Goal: Information Seeking & Learning: Find specific fact

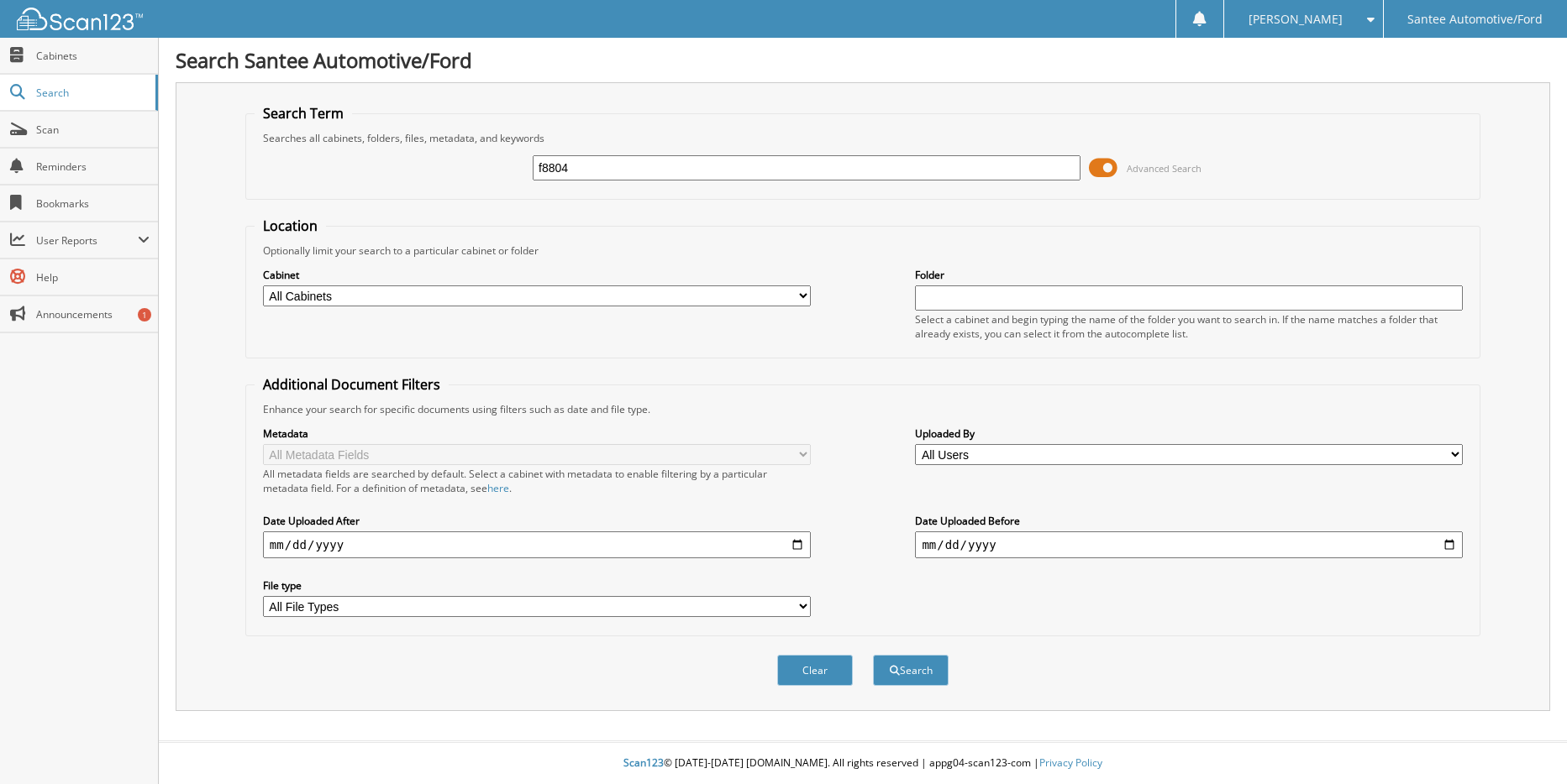
type input "f8804"
click at [873, 655] on button "Search" at bounding box center [910, 670] width 76 height 31
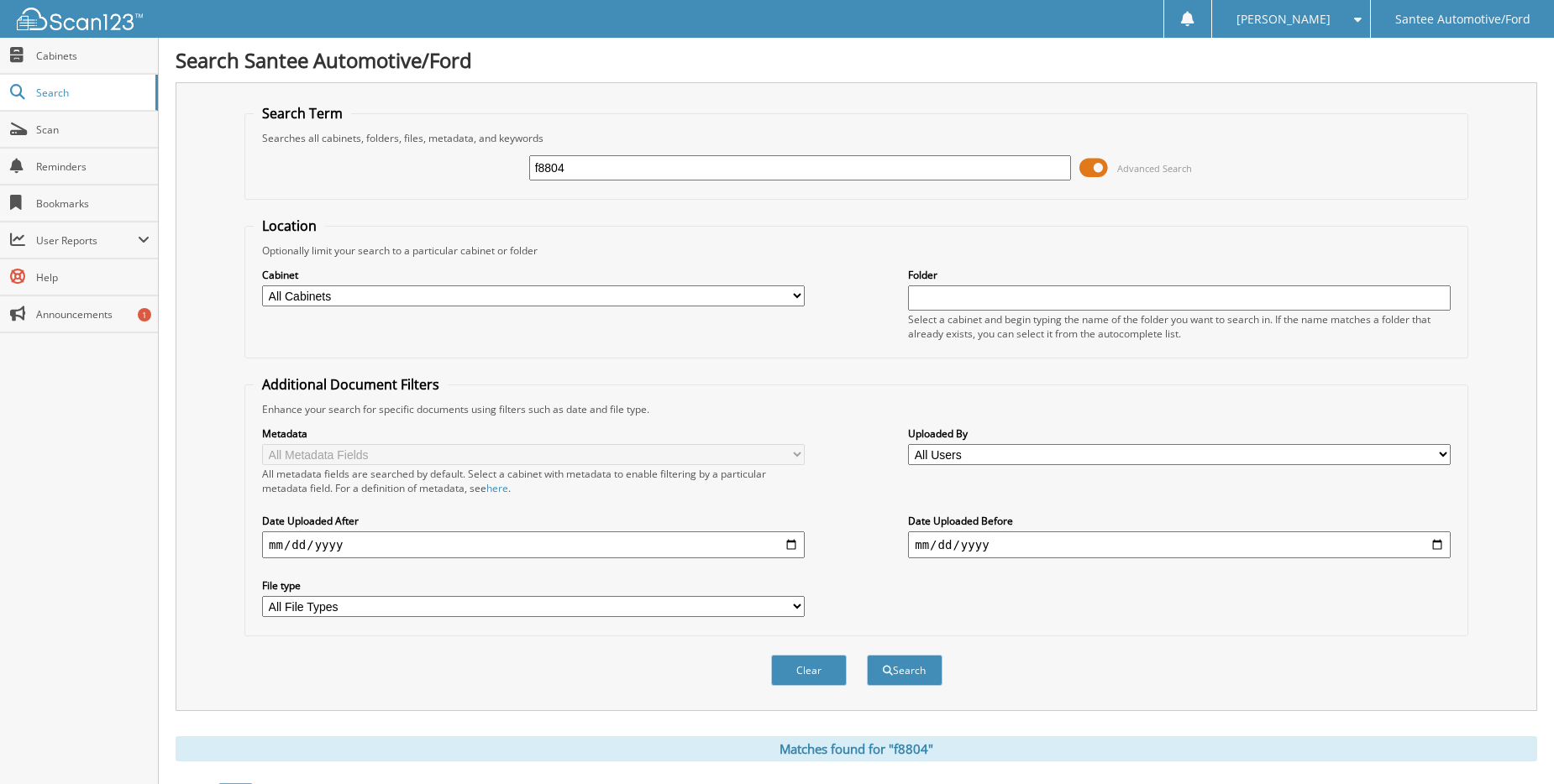
drag, startPoint x: 581, startPoint y: 171, endPoint x: 432, endPoint y: 211, distance: 154.3
click at [432, 211] on form "Search Term Searches all cabinets, folders, files, metadata, and keywords f8804…" at bounding box center [856, 405] width 1224 height 601
type input "enterprise"
click at [867, 655] on button "Search" at bounding box center [905, 670] width 76 height 31
drag, startPoint x: 623, startPoint y: 137, endPoint x: 615, endPoint y: 153, distance: 17.9
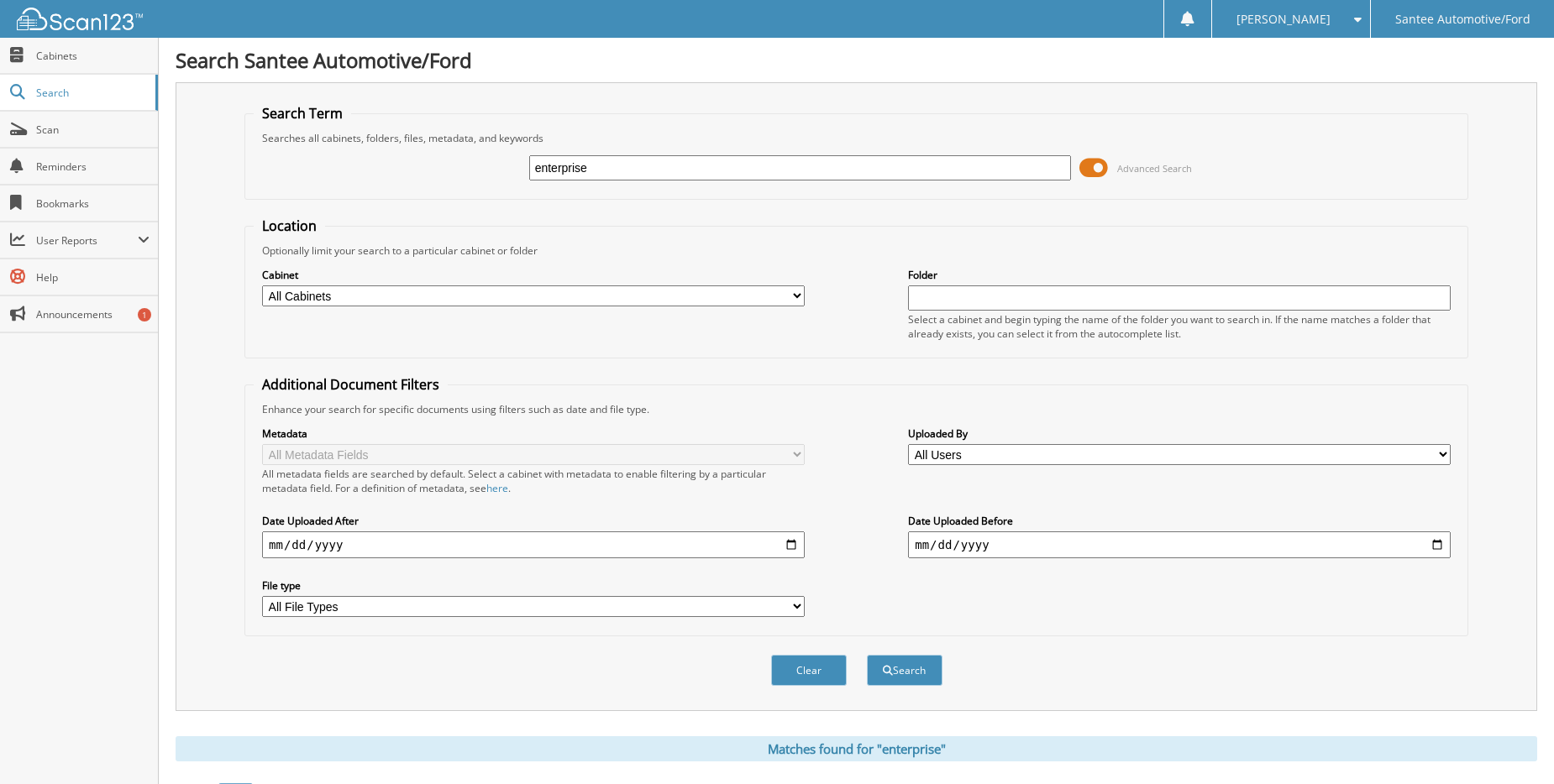
click at [615, 153] on fieldset "Search Term Searches all cabinets, folders, files, metadata, and keywords enter…" at bounding box center [856, 152] width 1224 height 95
click at [614, 153] on div "enterprise Advanced Search" at bounding box center [856, 168] width 1205 height 45
drag, startPoint x: 595, startPoint y: 181, endPoint x: 622, endPoint y: 142, distance: 47.4
click at [606, 163] on div "enterprise" at bounding box center [799, 168] width 542 height 29
drag, startPoint x: 622, startPoint y: 142, endPoint x: 612, endPoint y: 156, distance: 17.2
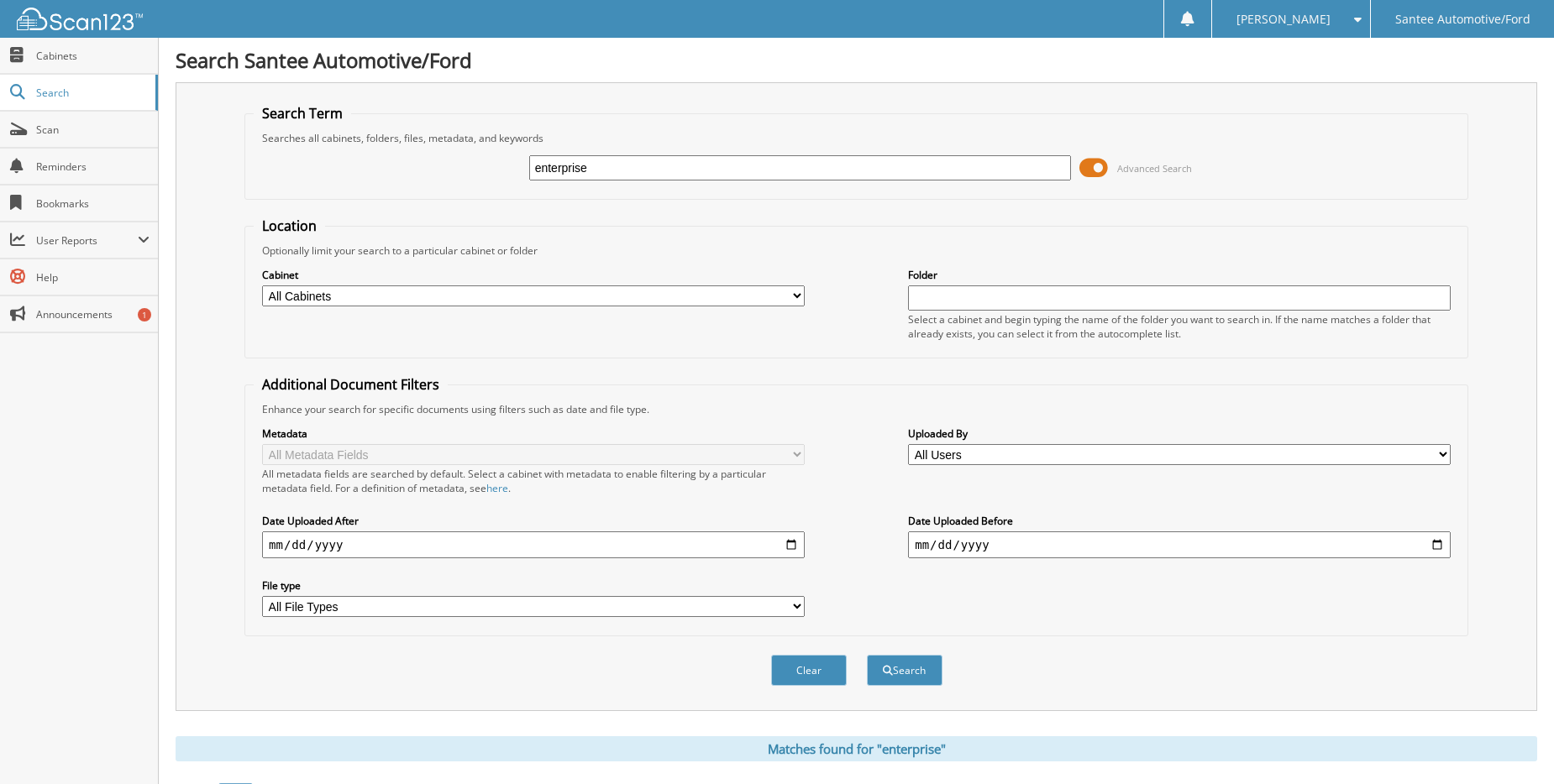
click at [613, 156] on fieldset "Search Term Searches all cabinets, folders, files, metadata, and keywords enter…" at bounding box center [856, 152] width 1224 height 95
click at [587, 165] on input "enterprise" at bounding box center [799, 168] width 542 height 25
click at [594, 165] on input "enterprise" at bounding box center [799, 168] width 542 height 25
click at [603, 165] on input "enterprise" at bounding box center [799, 168] width 542 height 25
type input "enterprise fm trust"
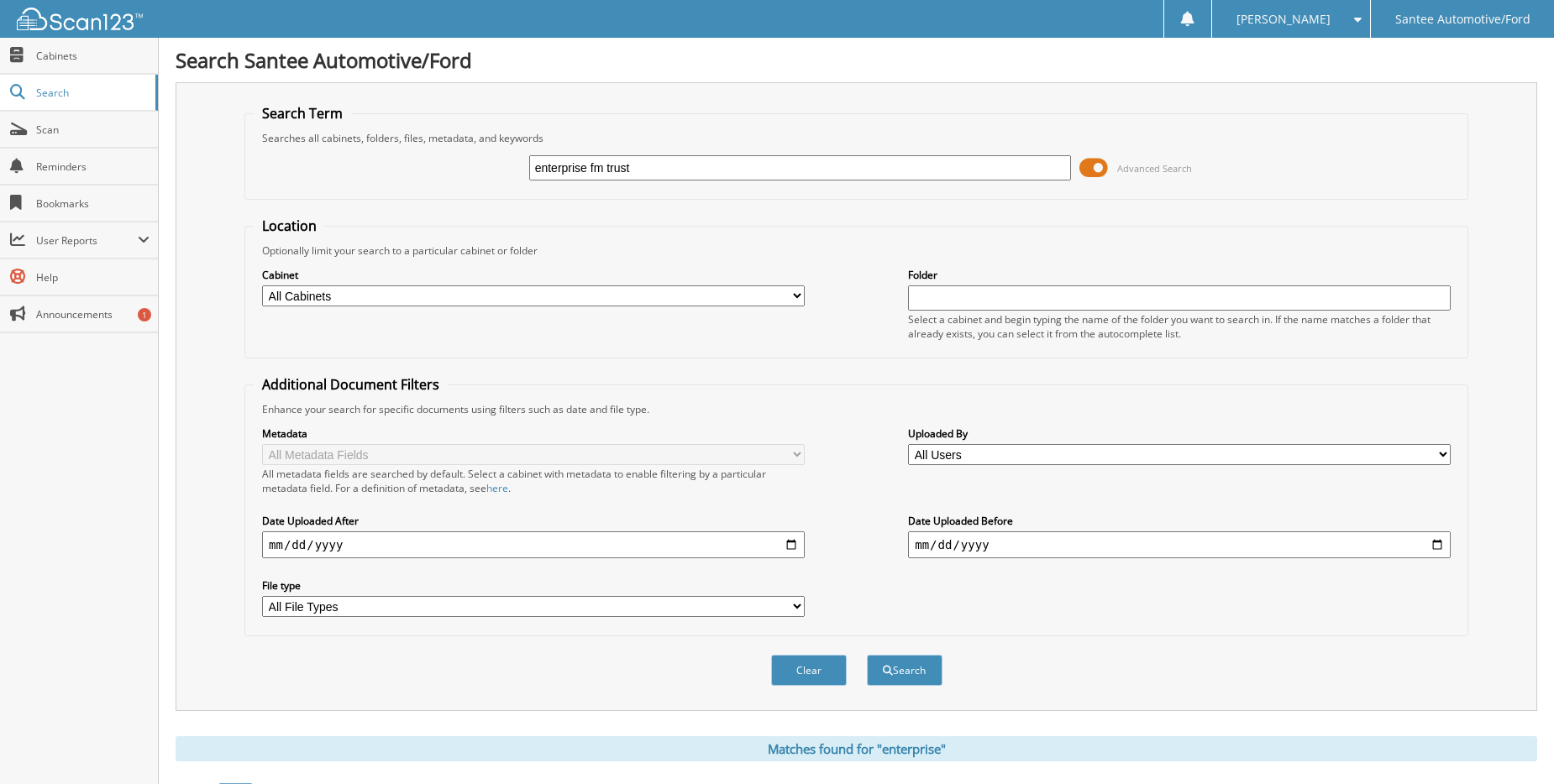
click at [867, 655] on button "Search" at bounding box center [905, 670] width 76 height 31
click at [703, 171] on input "enterprise fm trust" at bounding box center [799, 168] width 542 height 25
drag, startPoint x: 697, startPoint y: 165, endPoint x: 6, endPoint y: 277, distance: 700.0
type input "F8804"
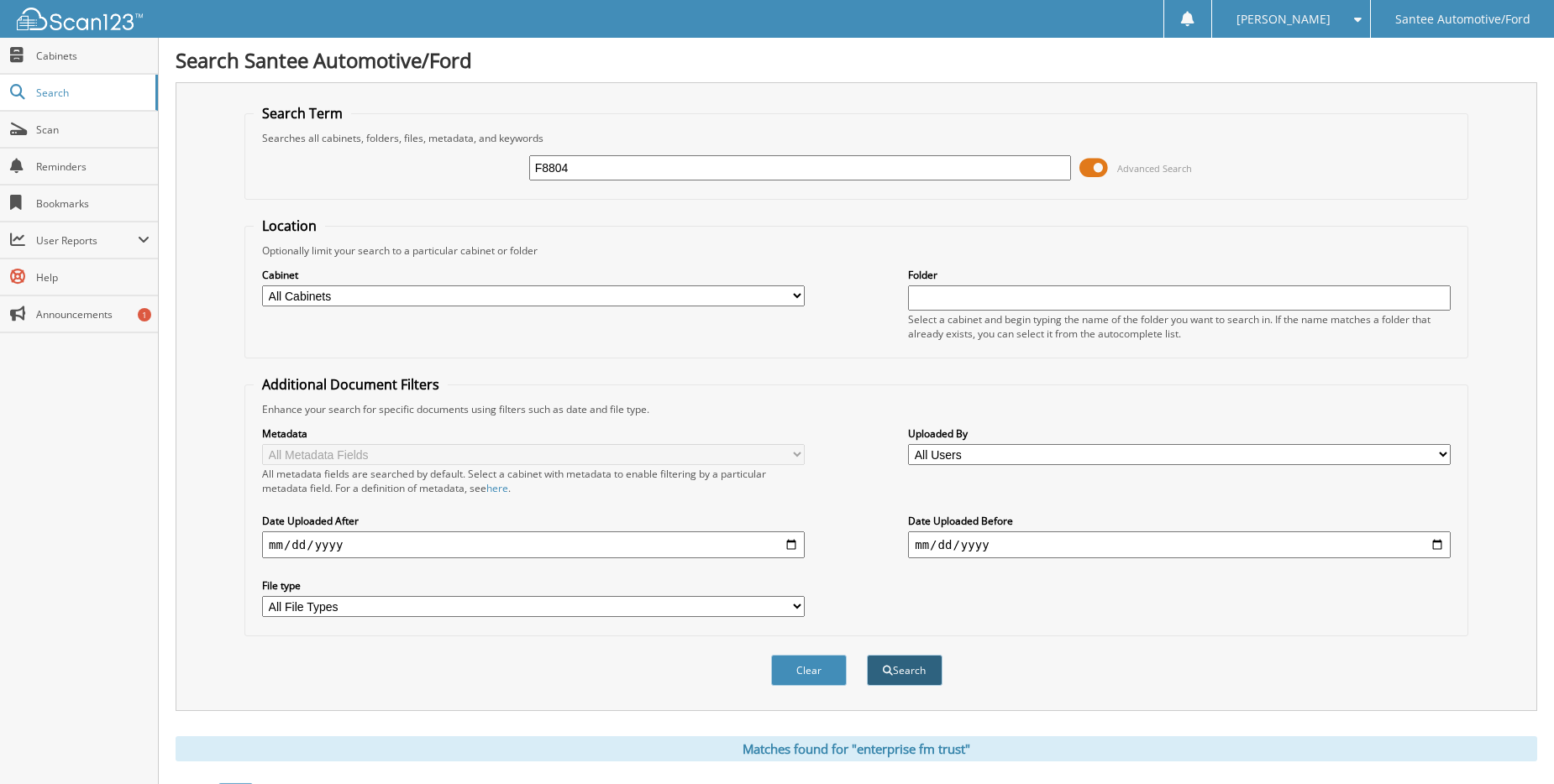
click at [898, 678] on button "Search" at bounding box center [905, 670] width 76 height 31
drag, startPoint x: 588, startPoint y: 152, endPoint x: 524, endPoint y: 175, distance: 68.0
click at [524, 174] on div "F8804 Advanced Search" at bounding box center [856, 168] width 1205 height 45
drag, startPoint x: 572, startPoint y: 169, endPoint x: 272, endPoint y: 235, distance: 307.2
click at [272, 235] on form "Search Term Searches all cabinets, folders, files, metadata, and keywords F8804…" at bounding box center [856, 405] width 1224 height 601
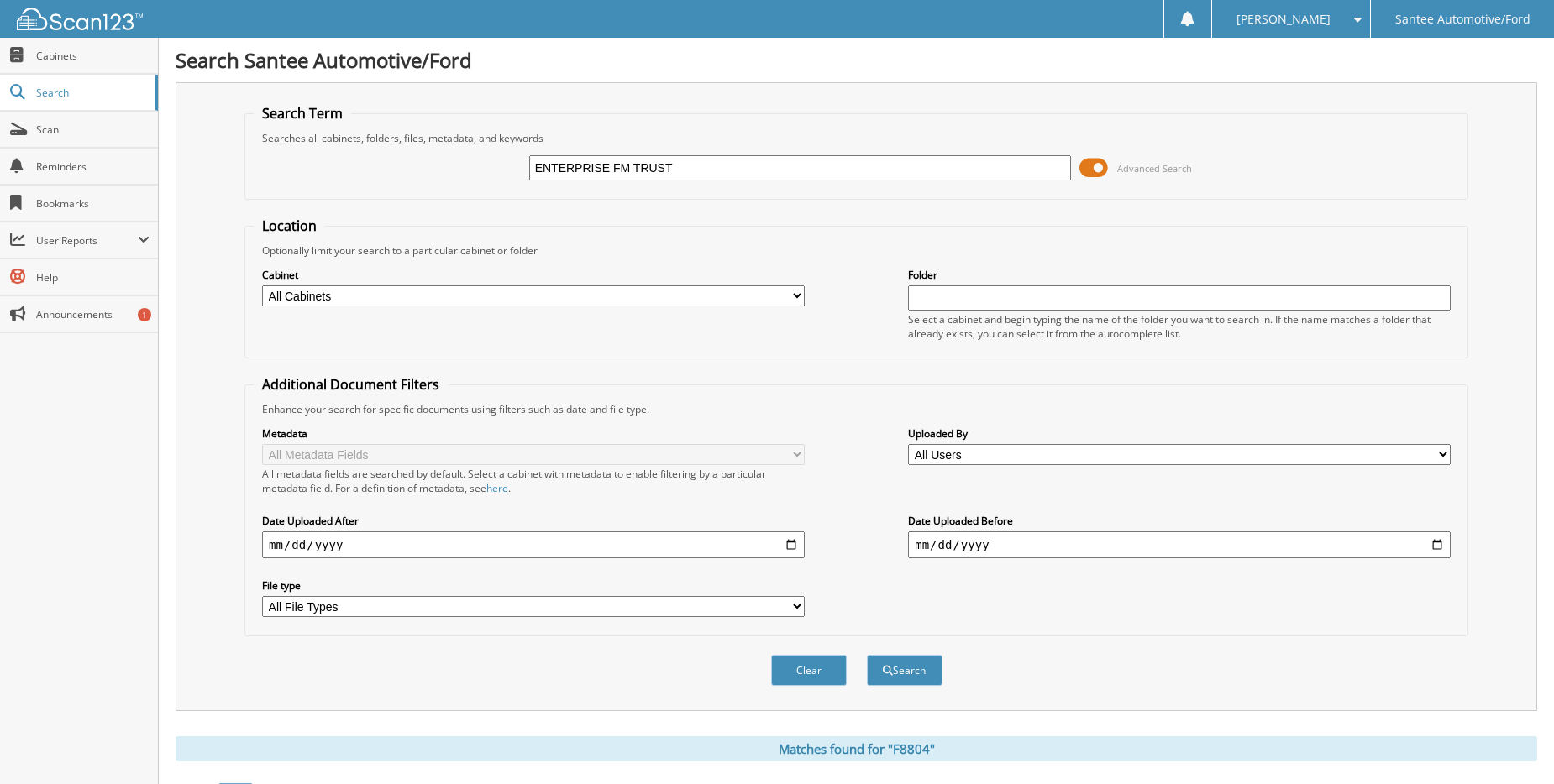
type input "ENTERPRISE FM TRUST"
click at [867, 655] on button "Search" at bounding box center [905, 670] width 76 height 31
click at [1090, 166] on span at bounding box center [1094, 168] width 29 height 25
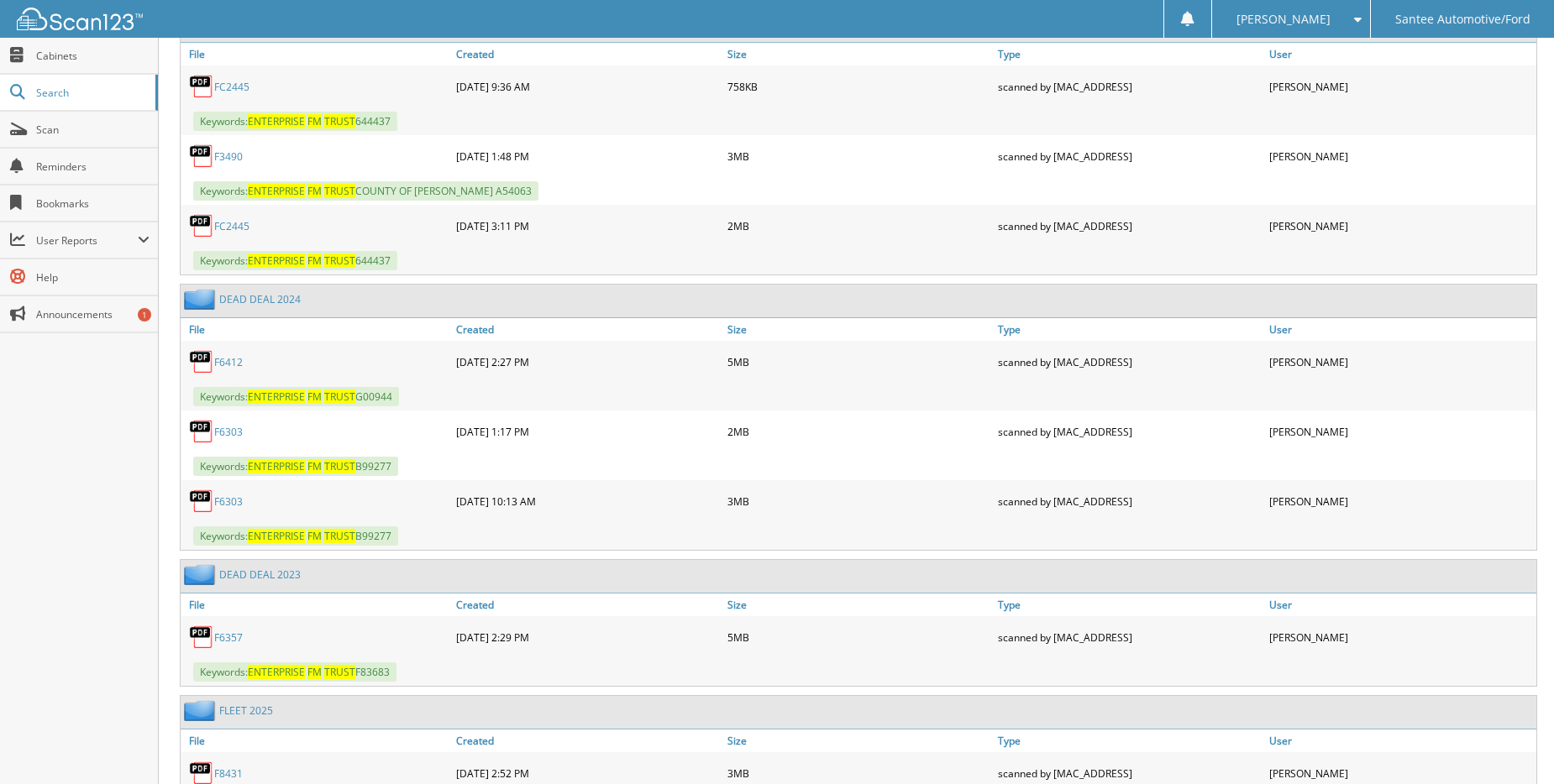
scroll to position [27774, 0]
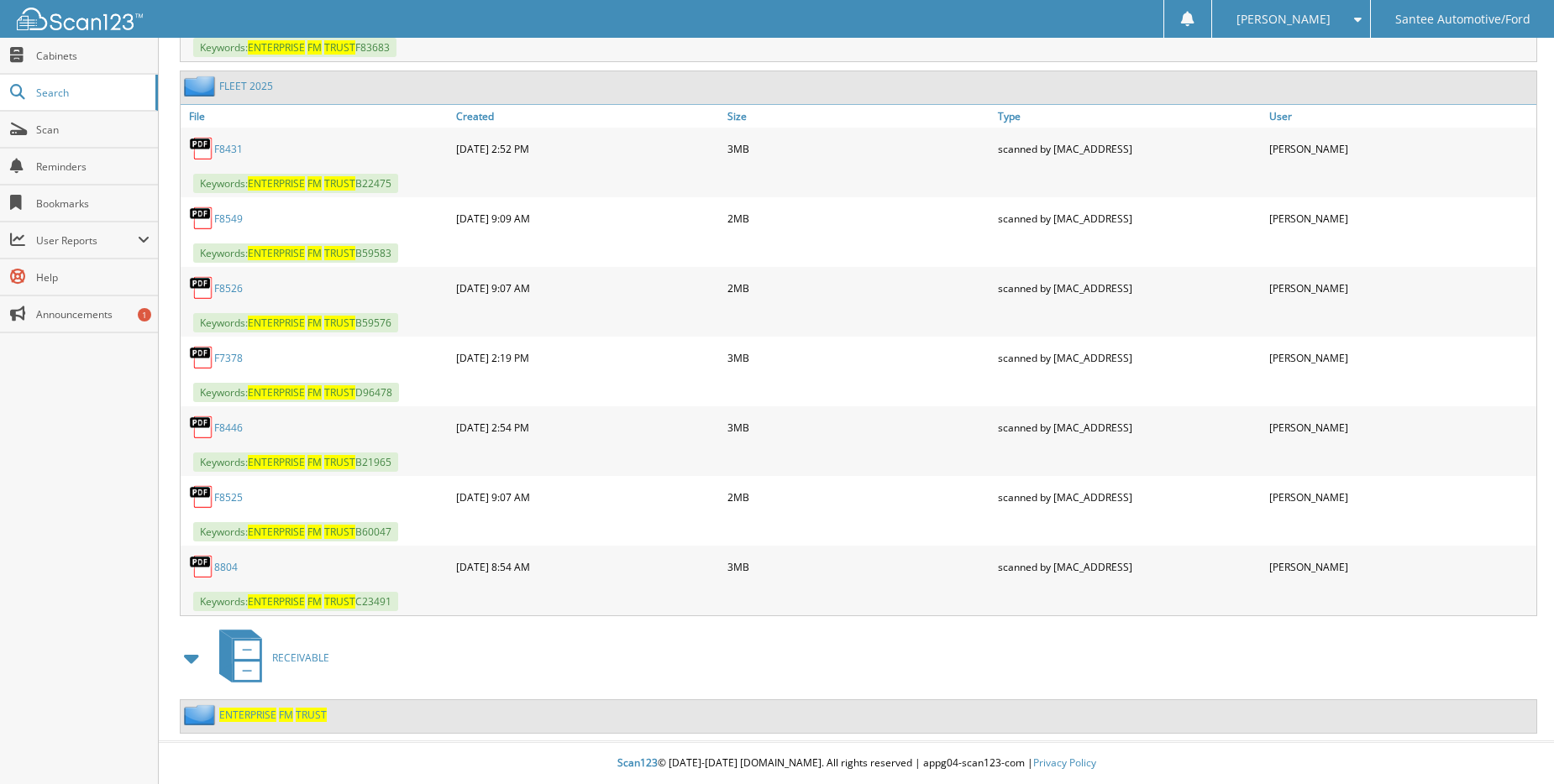
click at [228, 565] on link "8804" at bounding box center [226, 567] width 23 height 14
click at [226, 569] on link "8804" at bounding box center [226, 567] width 23 height 14
